Goal: Task Accomplishment & Management: Complete application form

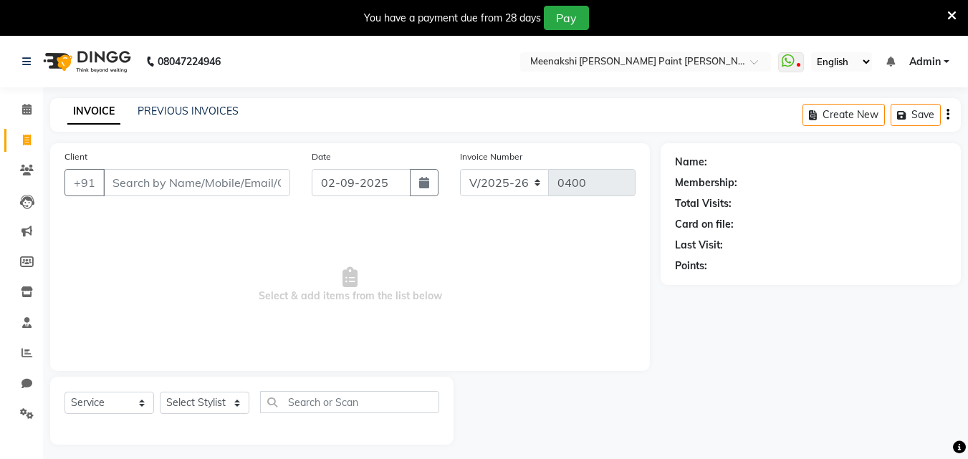
select select "8161"
select select "service"
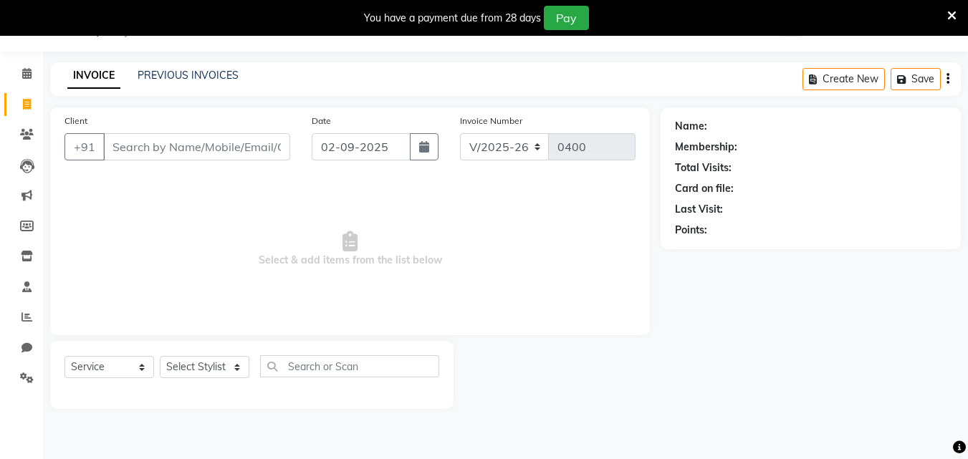
click at [158, 150] on input "Client" at bounding box center [196, 146] width 187 height 27
click at [247, 146] on input "Client" at bounding box center [196, 146] width 187 height 27
type input "6396385889"
click at [246, 150] on span "Add Client" at bounding box center [253, 147] width 57 height 14
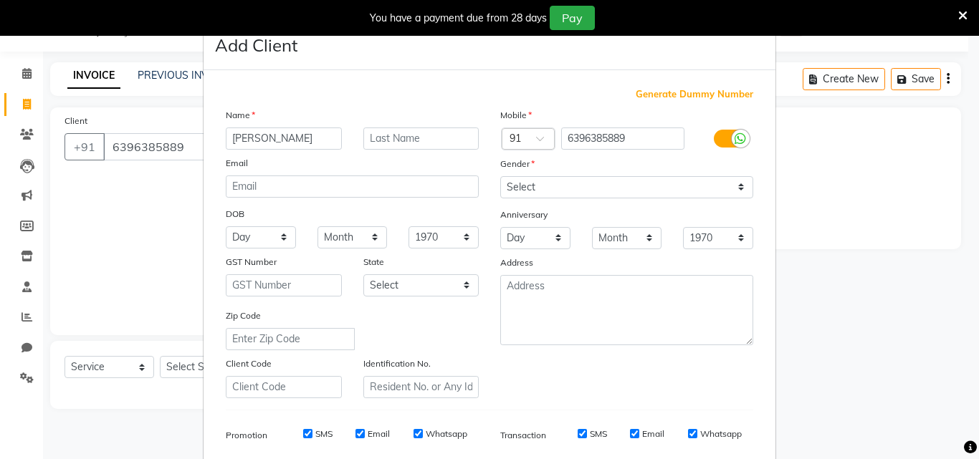
type input "[PERSON_NAME]"
click at [521, 191] on select "Select [DEMOGRAPHIC_DATA] [DEMOGRAPHIC_DATA] Other Prefer Not To Say" at bounding box center [626, 187] width 253 height 22
select select "[DEMOGRAPHIC_DATA]"
click at [500, 176] on select "Select [DEMOGRAPHIC_DATA] [DEMOGRAPHIC_DATA] Other Prefer Not To Say" at bounding box center [626, 187] width 253 height 22
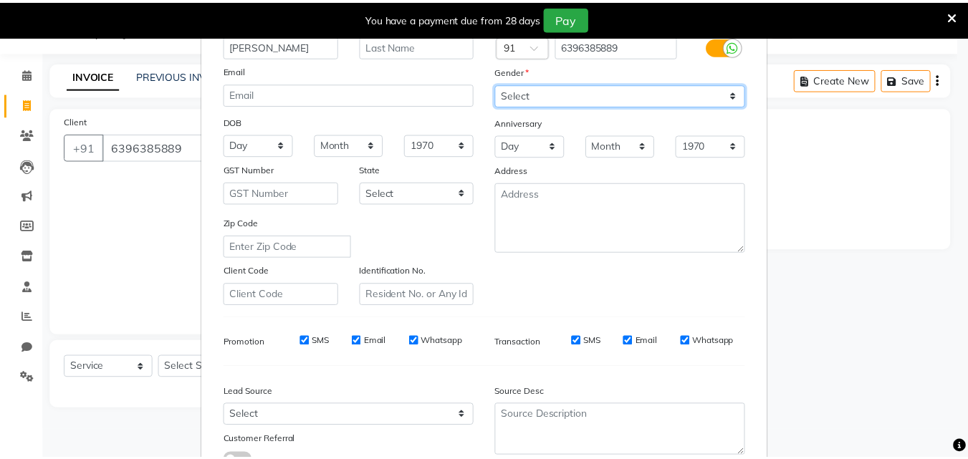
scroll to position [202, 0]
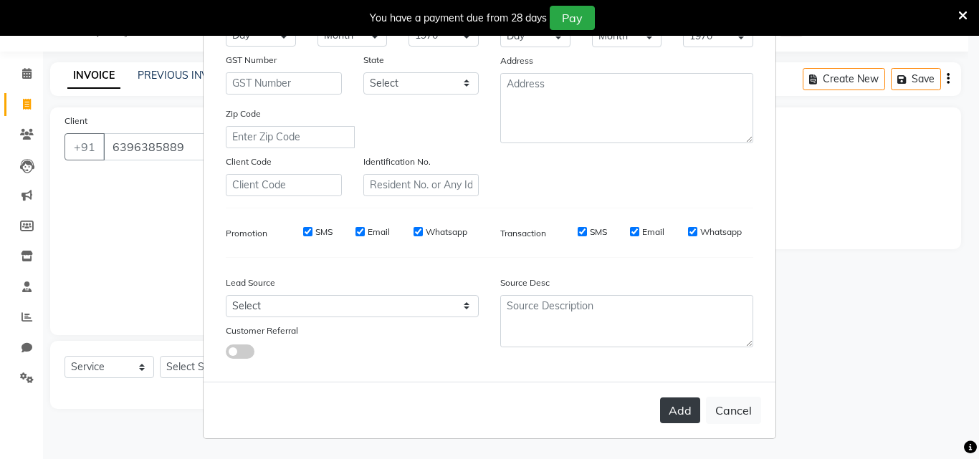
click at [683, 417] on button "Add" at bounding box center [680, 411] width 40 height 26
select select
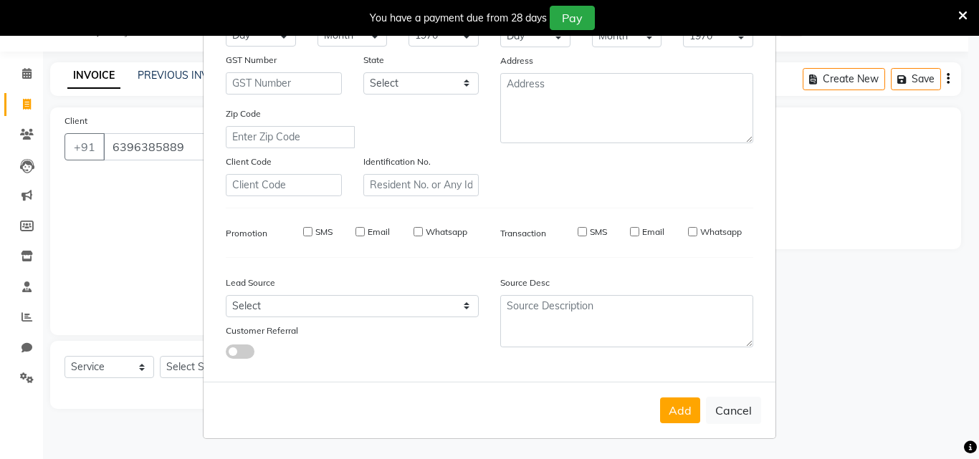
select select
checkbox input "false"
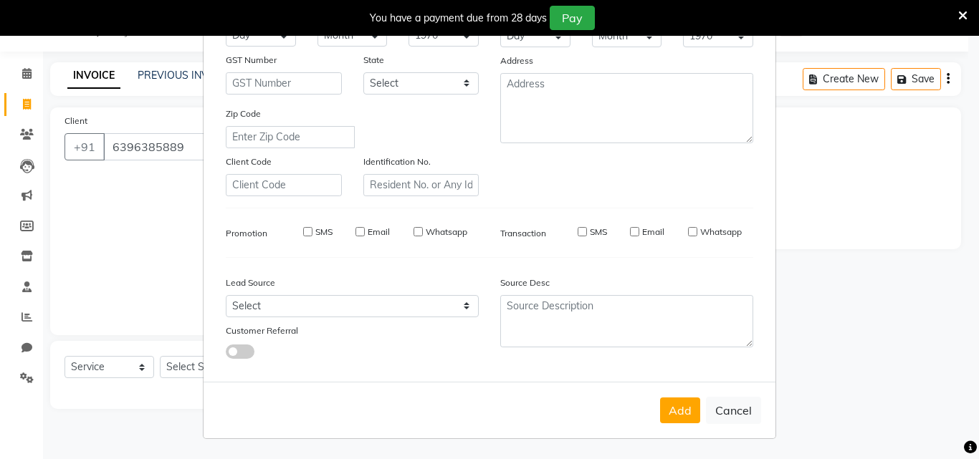
checkbox input "false"
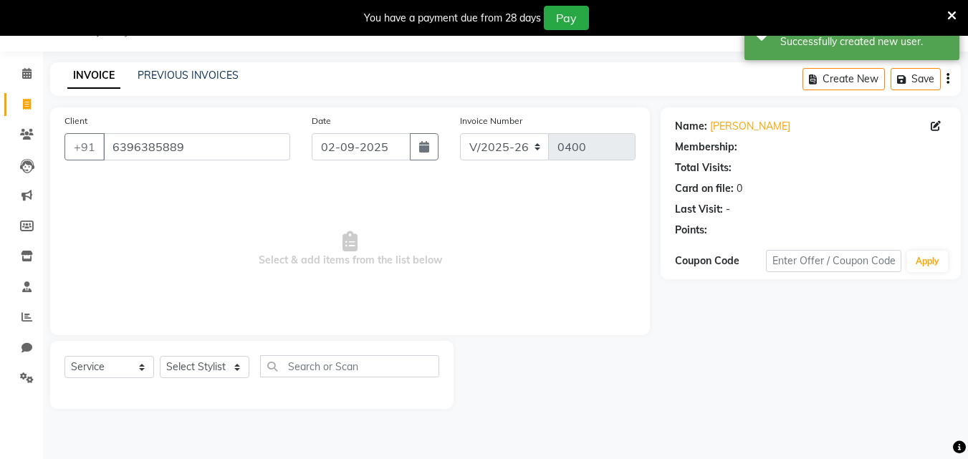
click at [216, 357] on div "Select Service Product Membership Package Voucher Prepaid Gift Card Select Styl…" at bounding box center [251, 375] width 403 height 68
click at [216, 360] on select "Select Stylist amir counter [PERSON_NAME] [PERSON_NAME] [PERSON_NAME] [MEDICAL_…" at bounding box center [205, 367] width 90 height 22
select select "77147"
click at [160, 356] on select "Select Stylist amir counter [PERSON_NAME] [PERSON_NAME] [PERSON_NAME] [MEDICAL_…" at bounding box center [205, 367] width 90 height 22
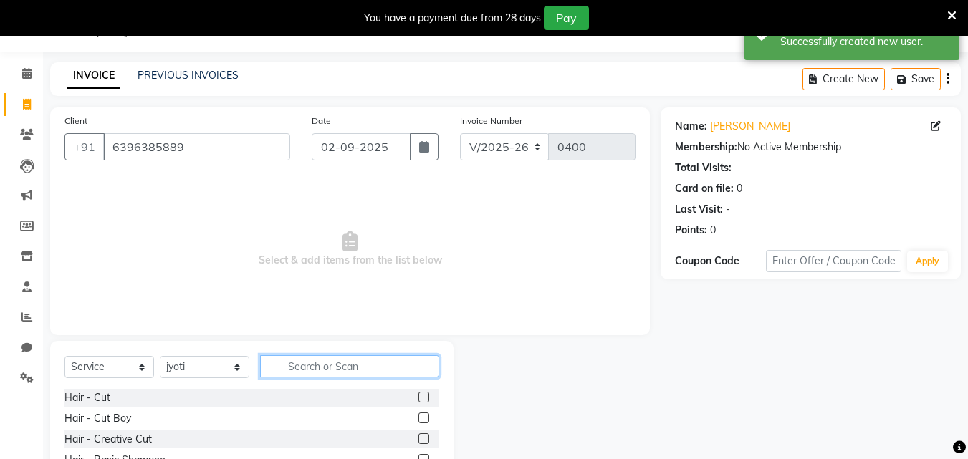
click at [325, 365] on input "text" at bounding box center [349, 366] width 179 height 22
type input "the"
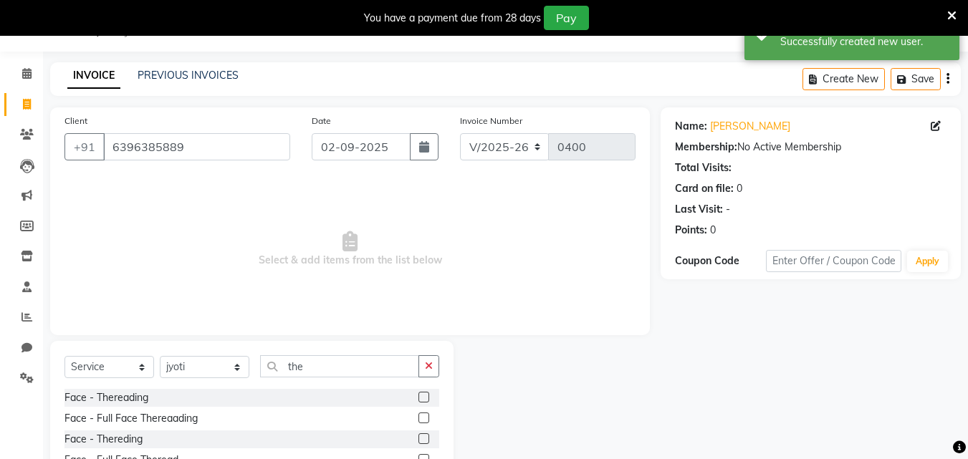
click at [423, 398] on label at bounding box center [423, 397] width 11 height 11
click at [423, 398] on input "checkbox" at bounding box center [422, 397] width 9 height 9
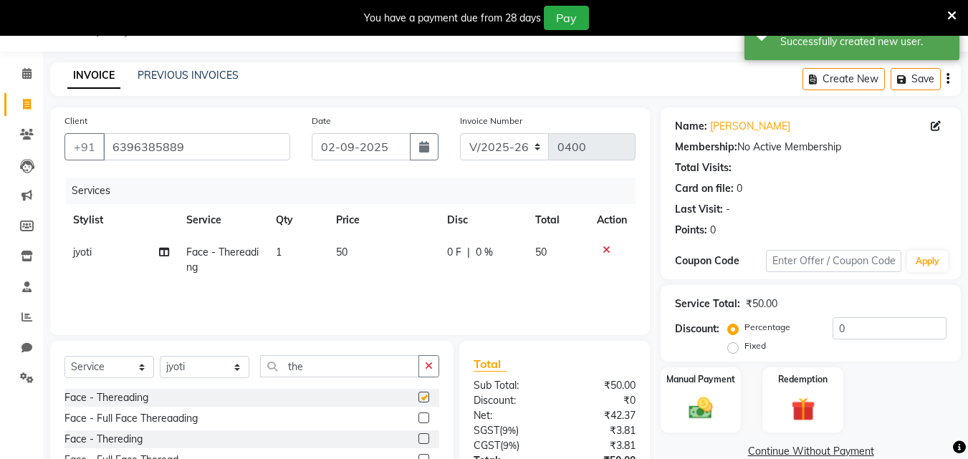
checkbox input "false"
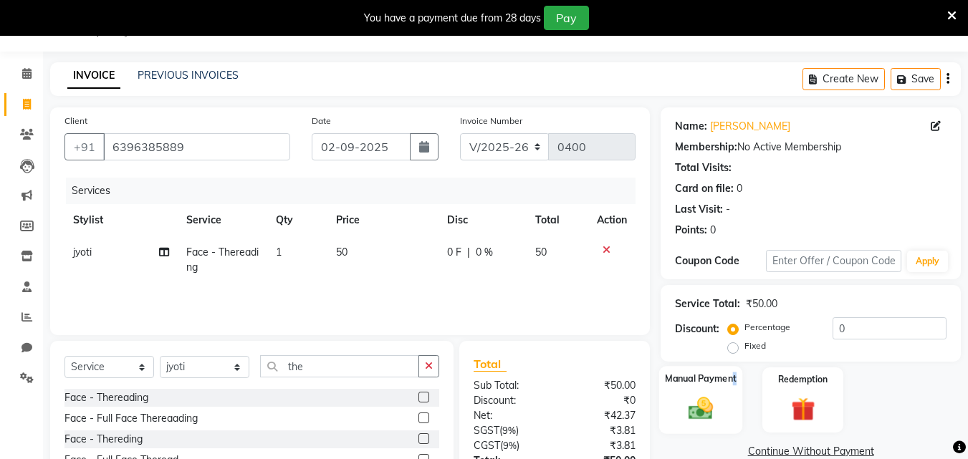
click at [734, 396] on div "Manual Payment" at bounding box center [701, 400] width 84 height 68
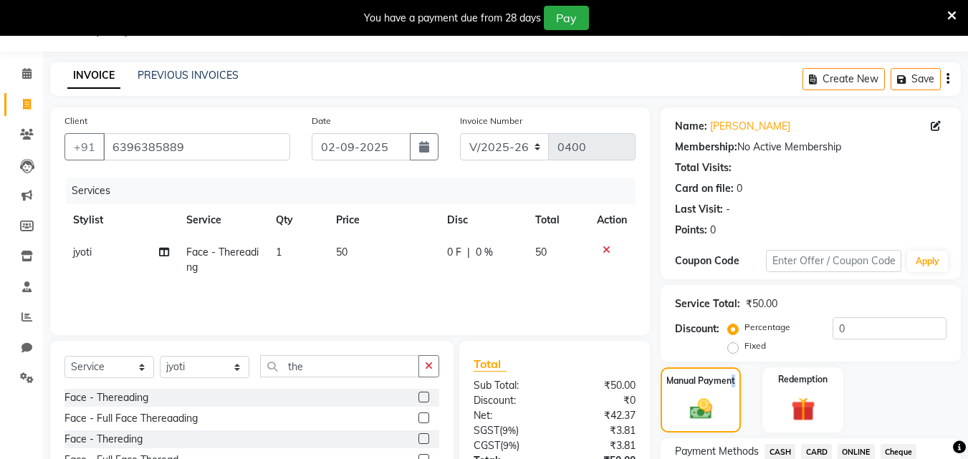
scroll to position [152, 0]
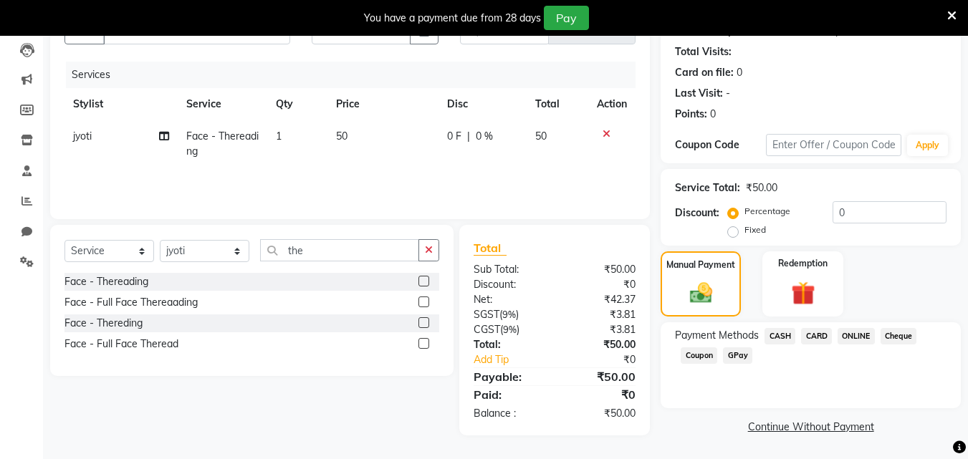
click at [733, 353] on span "GPay" at bounding box center [737, 355] width 29 height 16
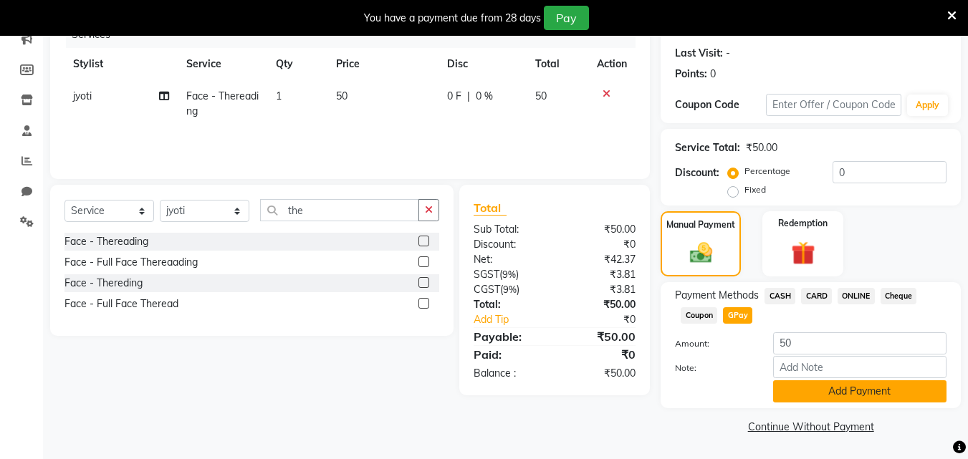
click at [833, 397] on button "Add Payment" at bounding box center [859, 391] width 173 height 22
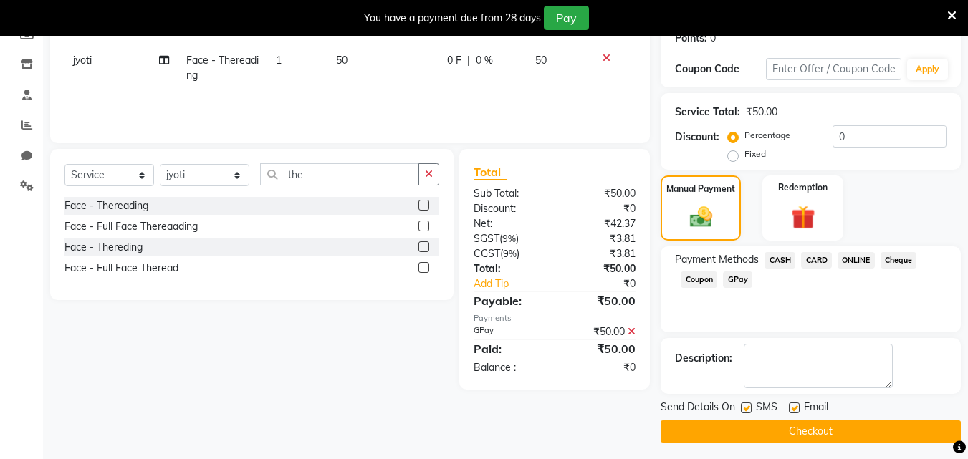
scroll to position [233, 0]
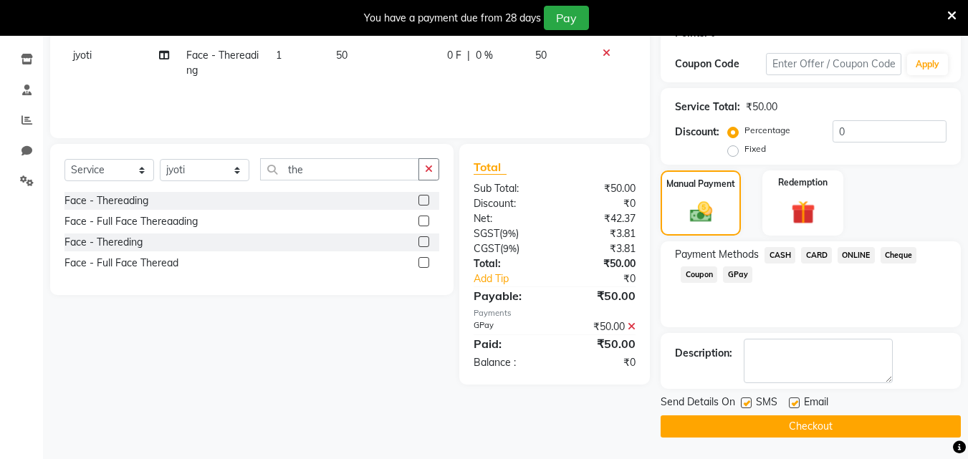
click at [785, 421] on button "Checkout" at bounding box center [811, 427] width 300 height 22
